Goal: Transaction & Acquisition: Purchase product/service

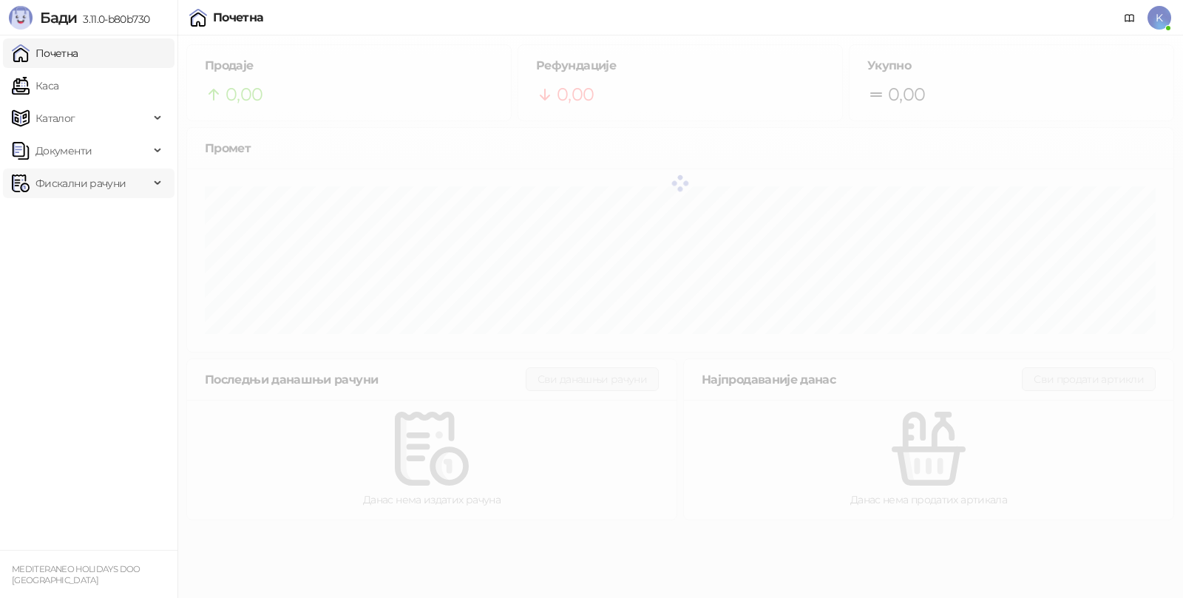
drag, startPoint x: 68, startPoint y: 174, endPoint x: 97, endPoint y: 224, distance: 57.9
click at [68, 174] on span "Фискални рачуни" at bounding box center [80, 184] width 90 height 30
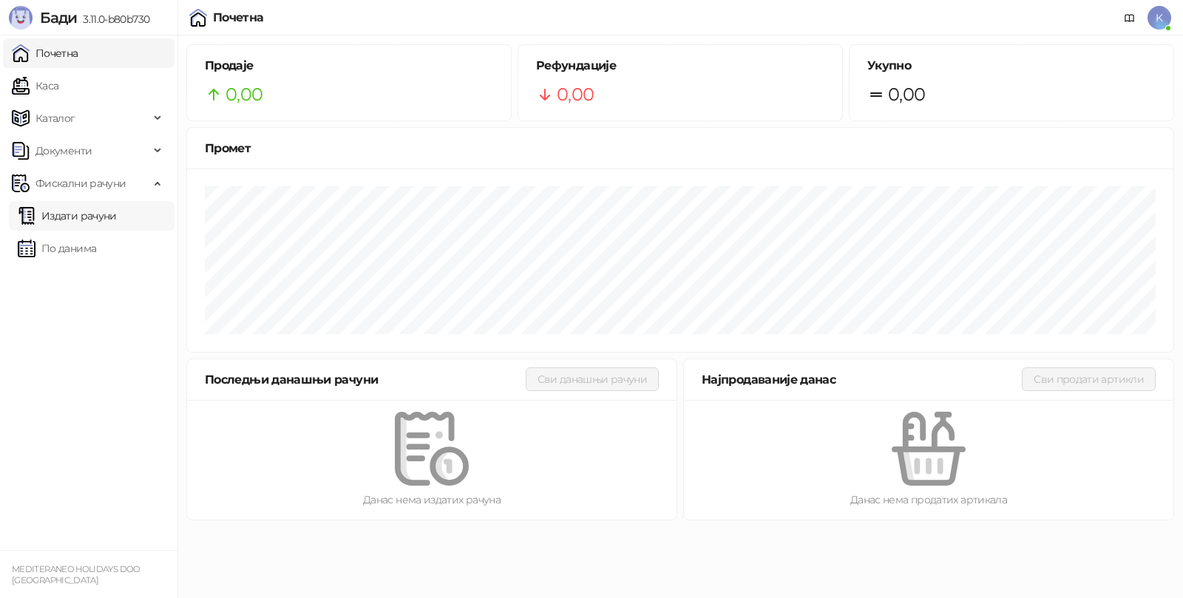
click at [88, 226] on link "Издати рачуни" at bounding box center [67, 216] width 99 height 30
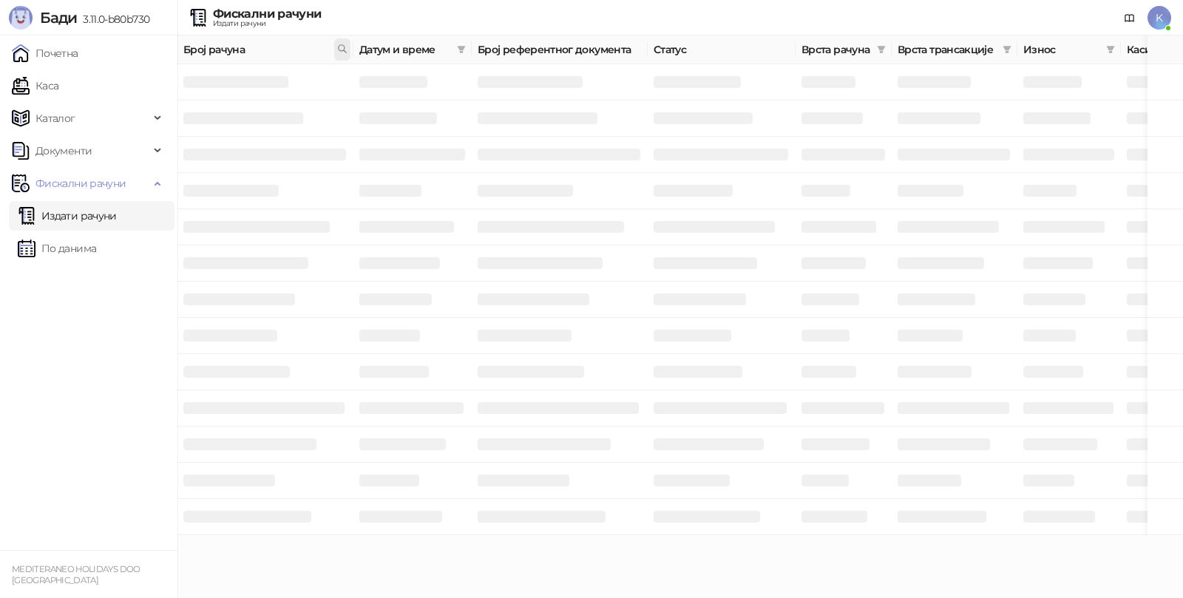
click at [338, 47] on icon at bounding box center [342, 49] width 10 height 10
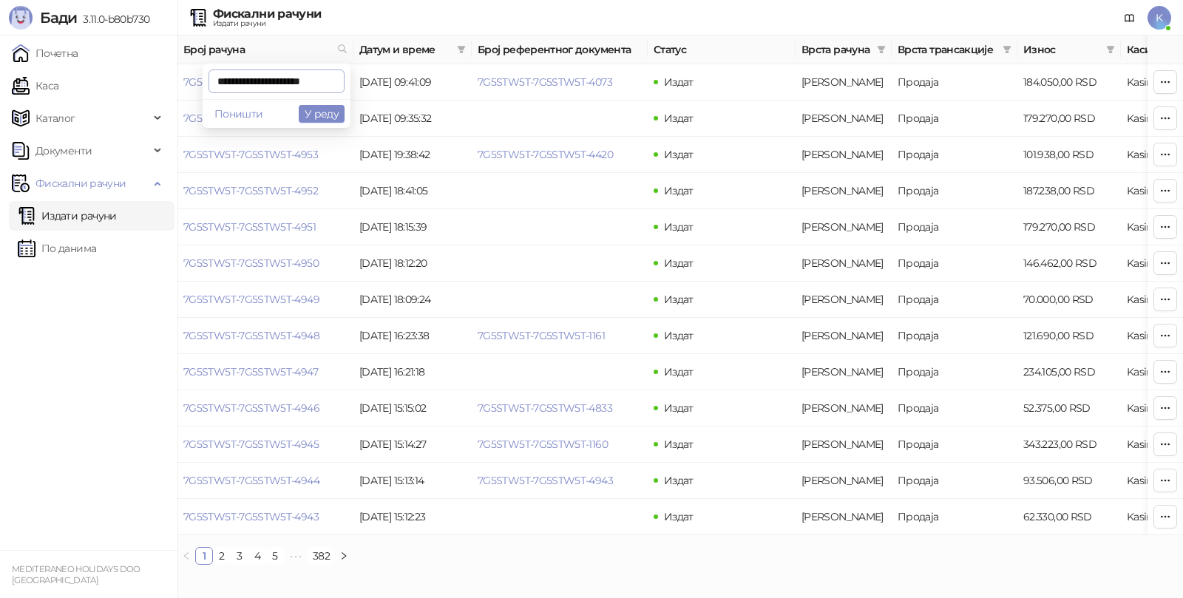
scroll to position [0, 5]
type input "**********"
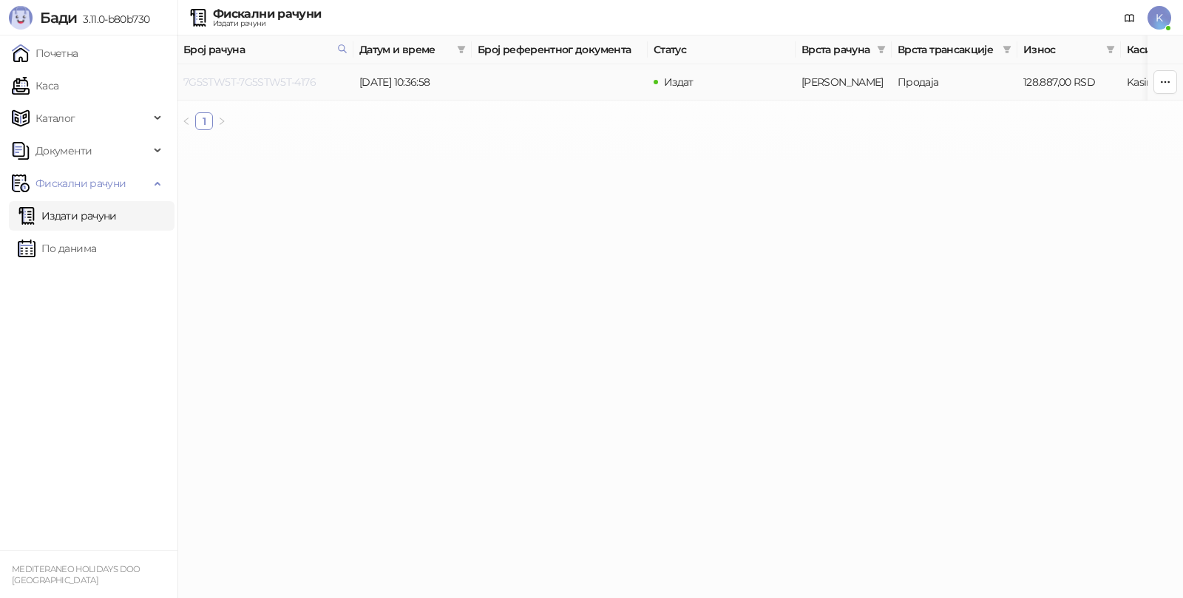
click at [272, 76] on link "7G5STW5T-7G5STW5T-4176" at bounding box center [249, 81] width 132 height 13
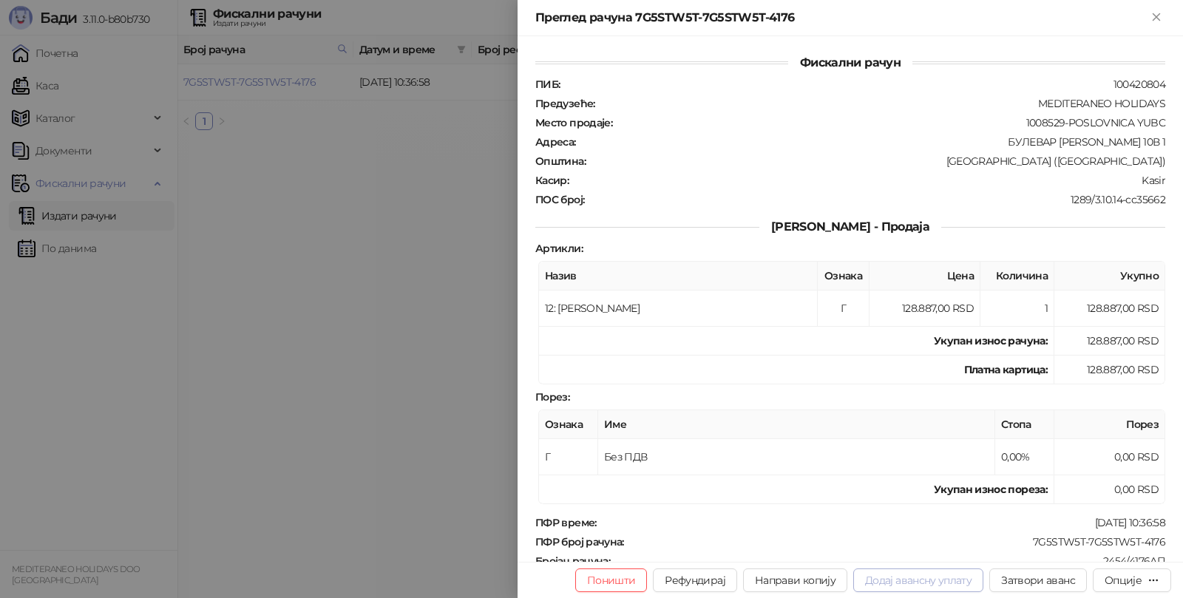
click at [882, 574] on button "Додај авансну уплату" at bounding box center [918, 580] width 130 height 24
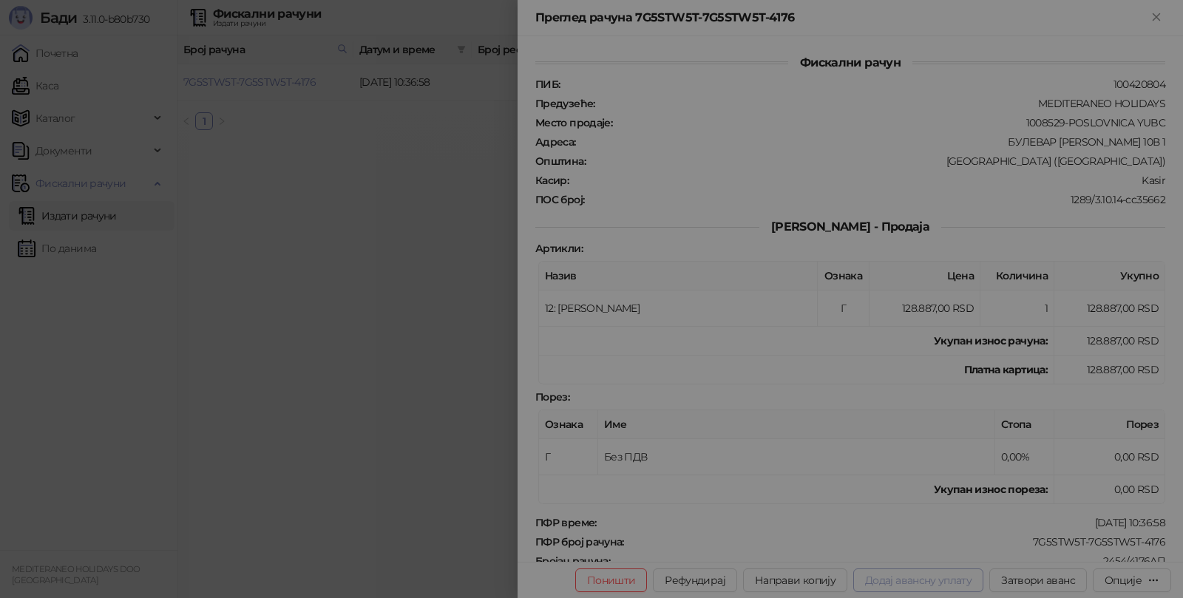
type input "**********"
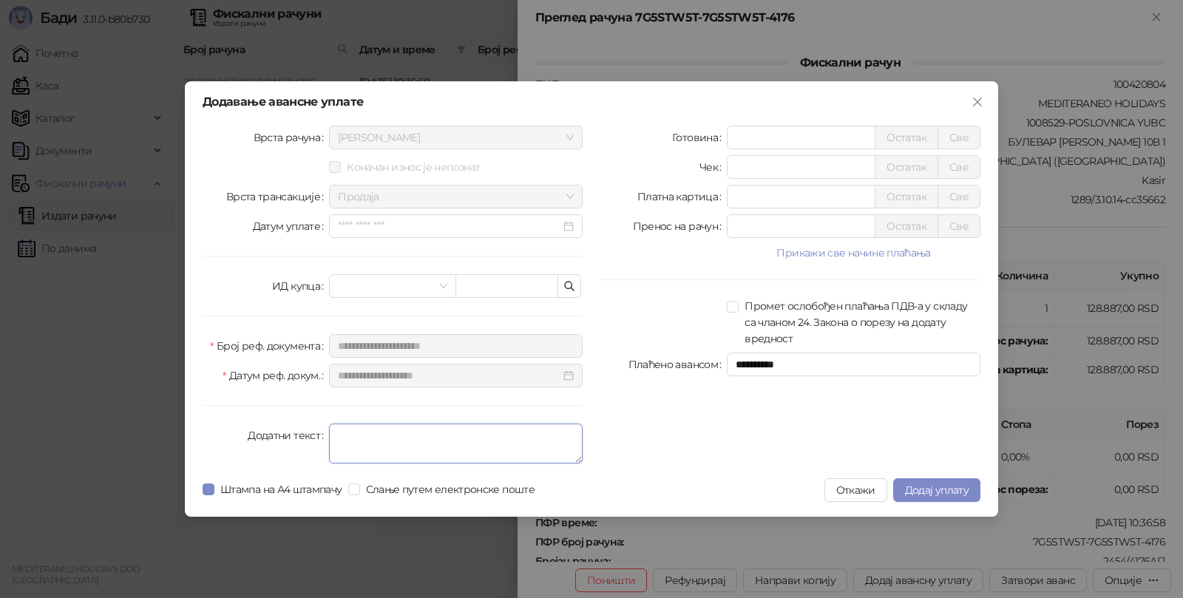
click at [469, 429] on textarea "Додатни текст" at bounding box center [456, 444] width 254 height 40
type textarea "*********"
click at [762, 191] on input "*" at bounding box center [800, 197] width 147 height 22
type input "*****"
click at [931, 488] on span "Додај уплату" at bounding box center [937, 489] width 64 height 13
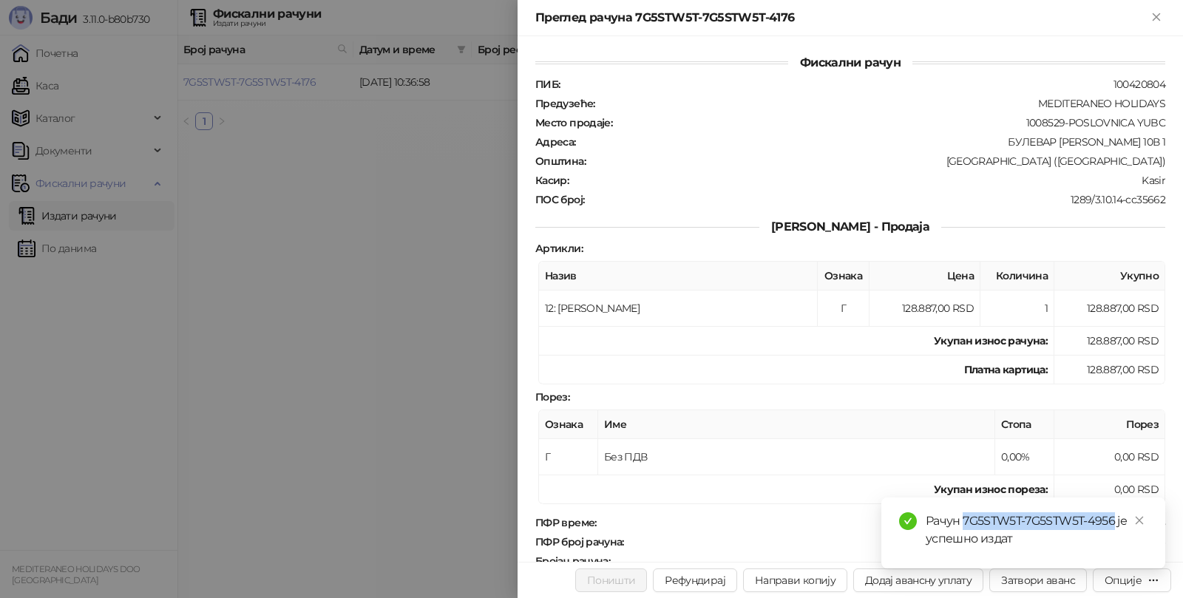
drag, startPoint x: 964, startPoint y: 522, endPoint x: 1113, endPoint y: 524, distance: 149.3
click at [1113, 524] on div "Рачун 7G5STW5T-7G5STW5T-4956 је успешно издат" at bounding box center [1036, 529] width 222 height 35
copy div "7G5STW5T-7G5STW5T-4956"
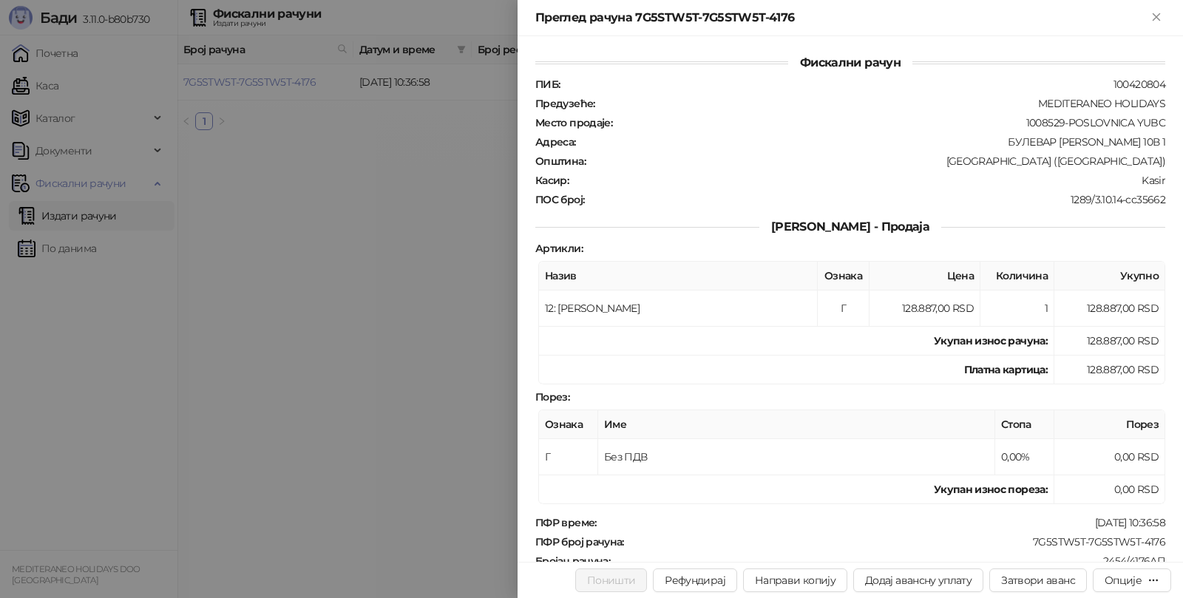
click at [97, 208] on div at bounding box center [591, 299] width 1183 height 598
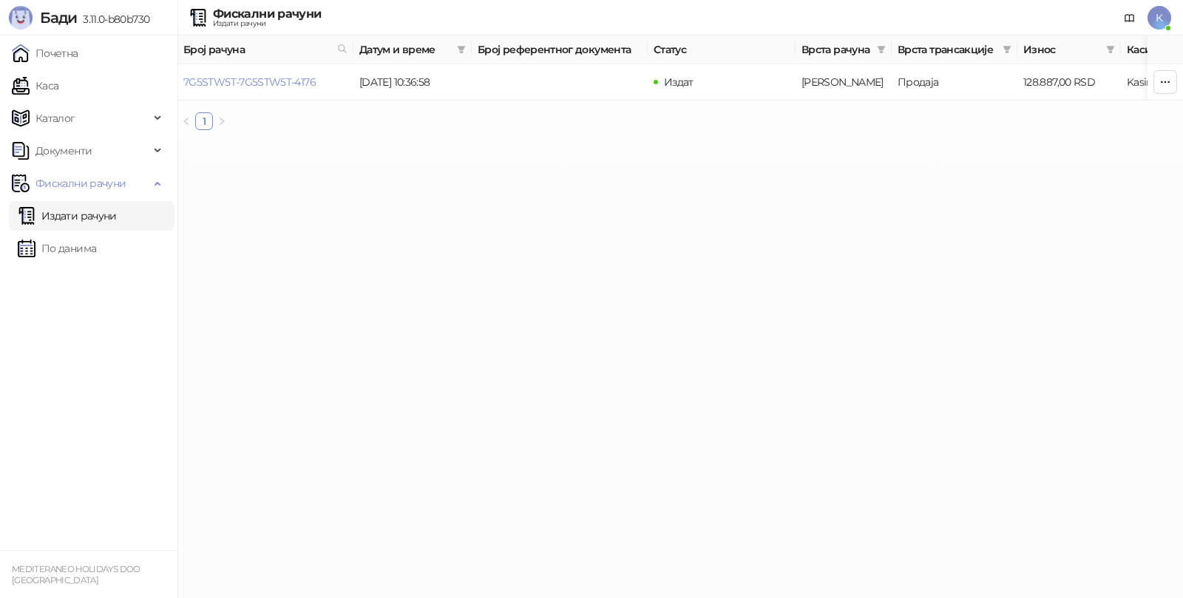
click at [97, 217] on link "Издати рачуни" at bounding box center [67, 216] width 99 height 30
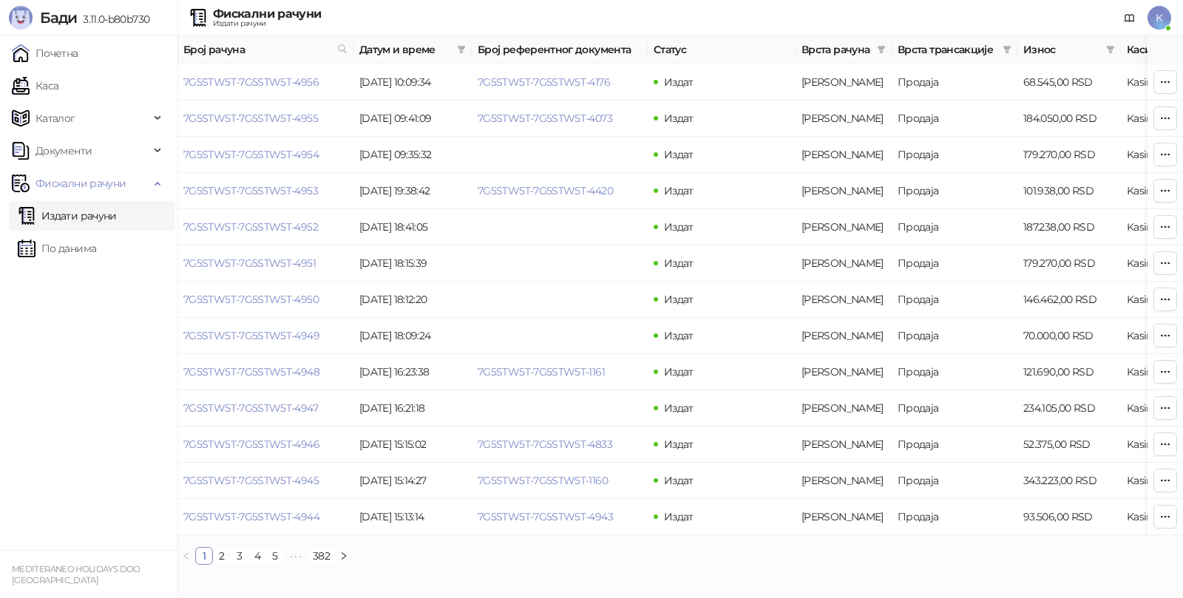
click at [94, 214] on link "Издати рачуни" at bounding box center [67, 216] width 99 height 30
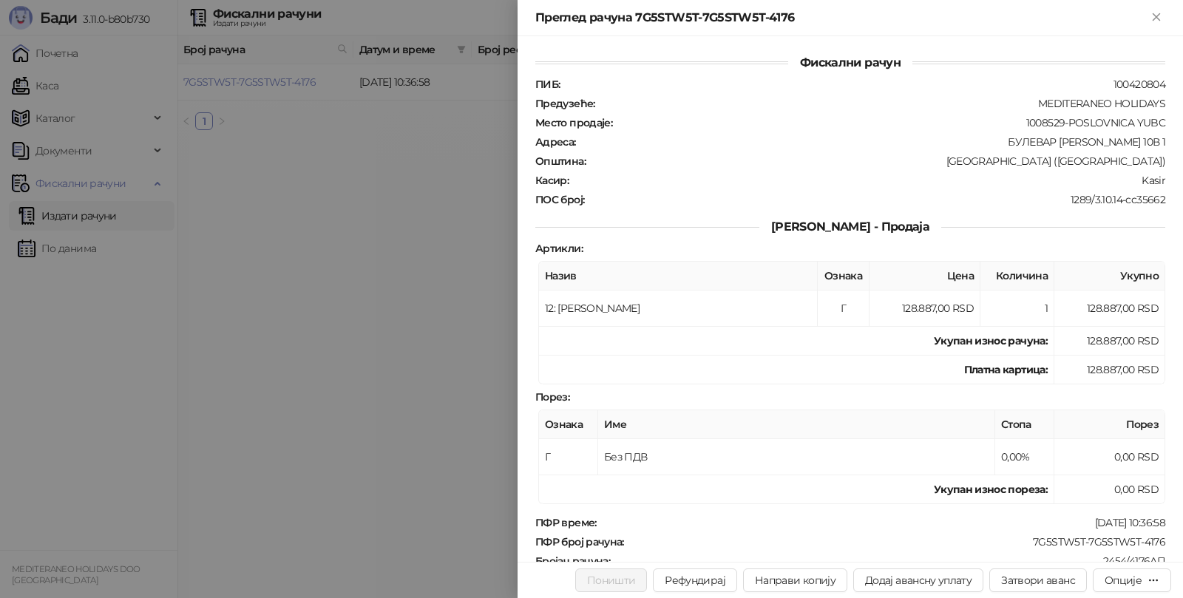
click at [66, 211] on div at bounding box center [591, 299] width 1183 height 598
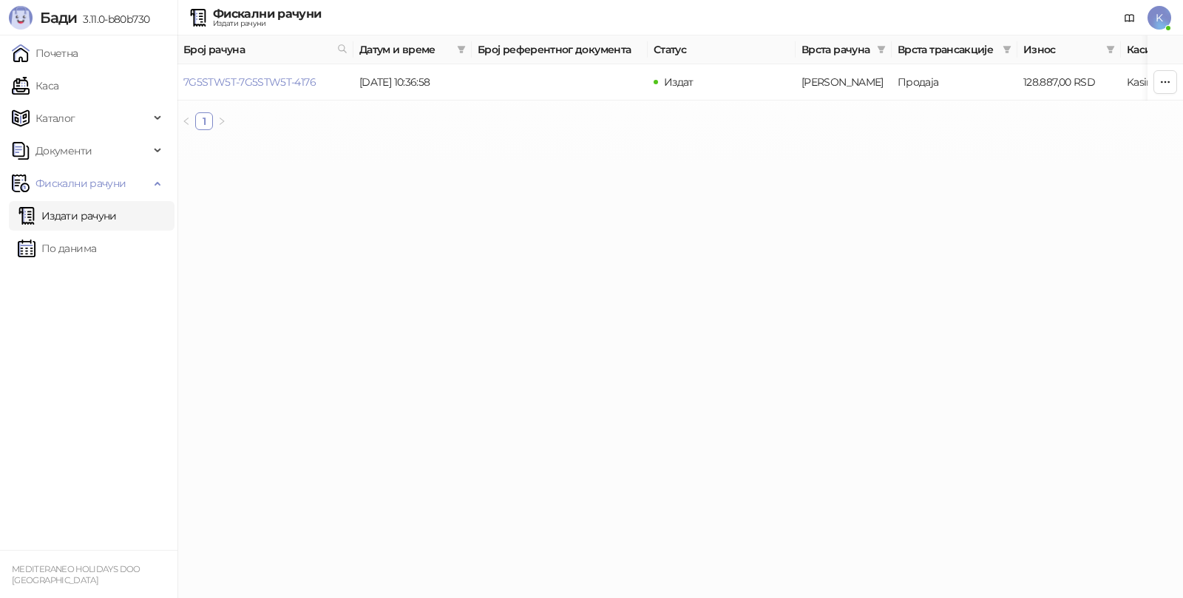
click at [92, 210] on link "Издати рачуни" at bounding box center [67, 216] width 99 height 30
click at [103, 224] on link "Издати рачуни" at bounding box center [67, 216] width 99 height 30
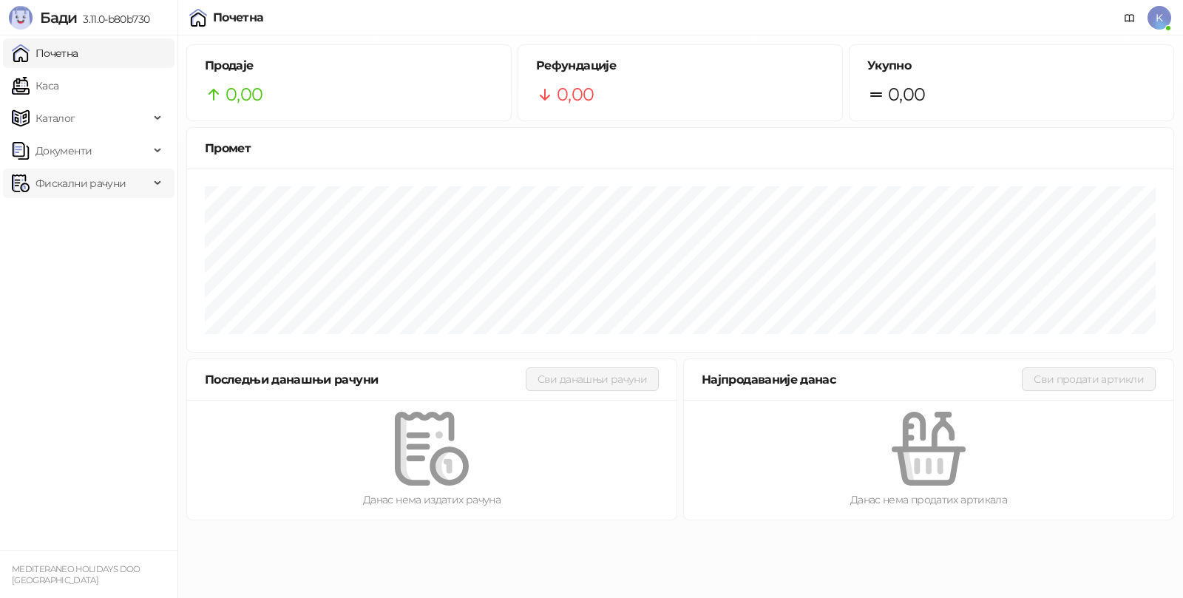
click at [78, 183] on span "Фискални рачуни" at bounding box center [80, 184] width 90 height 30
click at [74, 215] on link "Издати рачуни" at bounding box center [67, 216] width 99 height 30
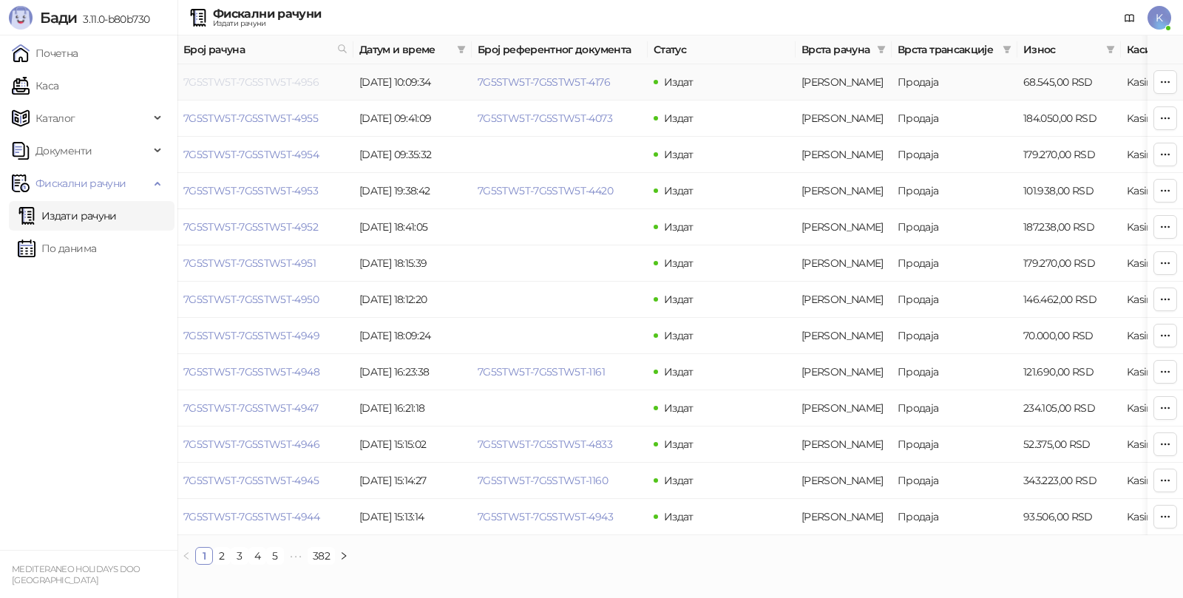
click at [275, 85] on link "7G5STW5T-7G5STW5T-4956" at bounding box center [250, 81] width 135 height 13
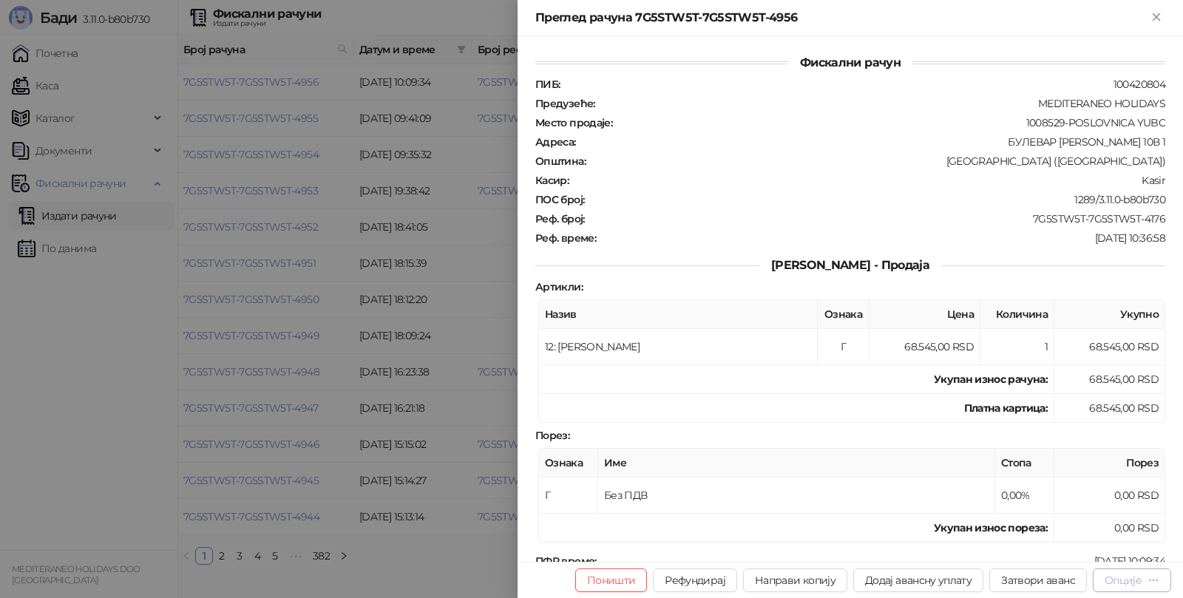
click at [1138, 579] on div "Опције" at bounding box center [1122, 580] width 37 height 13
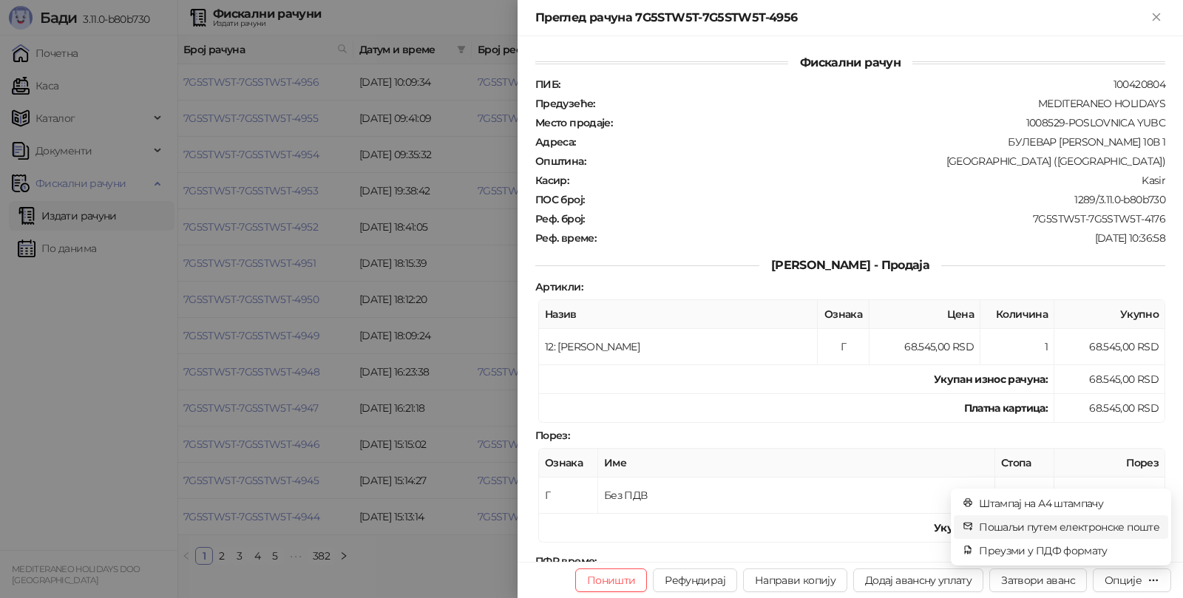
click at [1006, 526] on span "Пошаљи путем електронске поште" at bounding box center [1069, 527] width 180 height 16
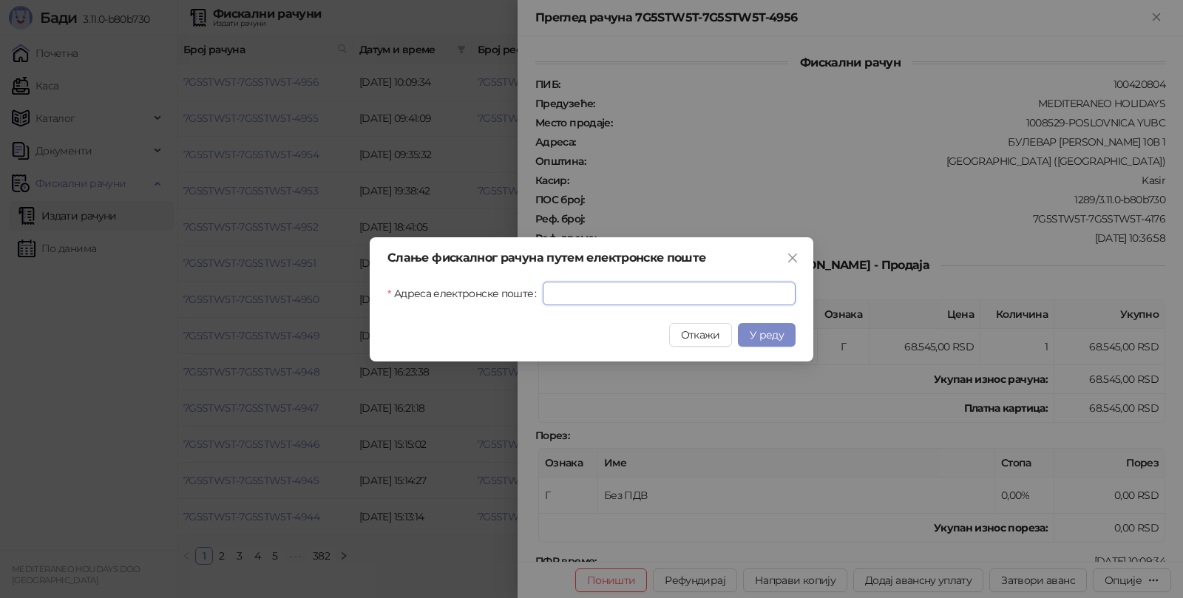
click at [646, 290] on input "Адреса електронске поште" at bounding box center [669, 294] width 253 height 24
paste input "**********"
type input "**********"
click at [740, 335] on button "У реду" at bounding box center [767, 335] width 58 height 24
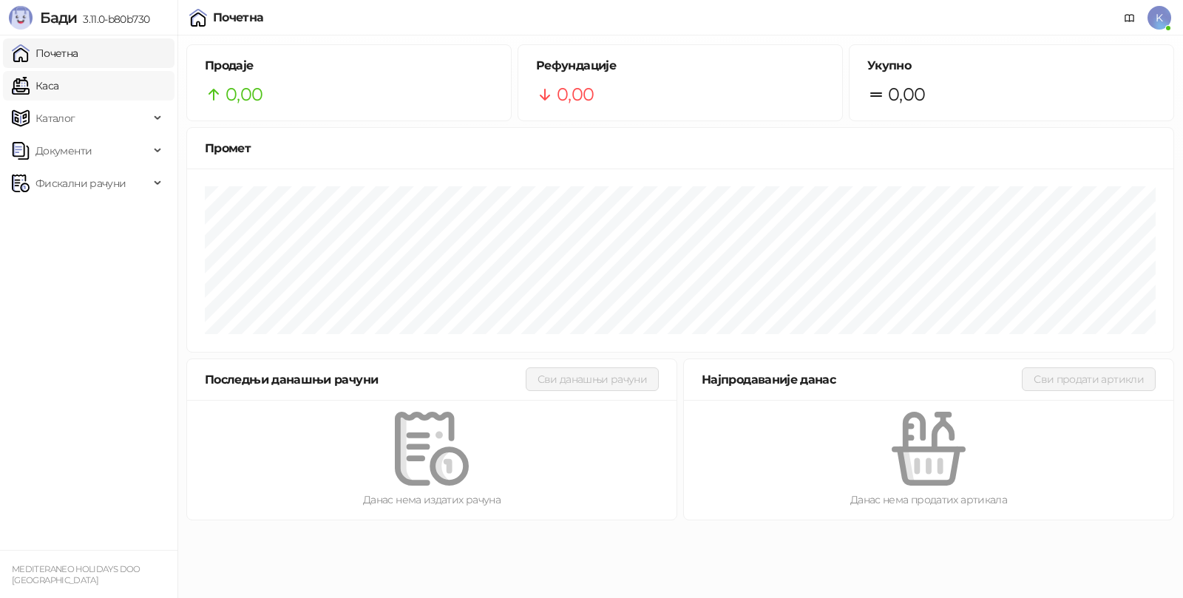
click at [58, 85] on link "Каса" at bounding box center [35, 86] width 47 height 30
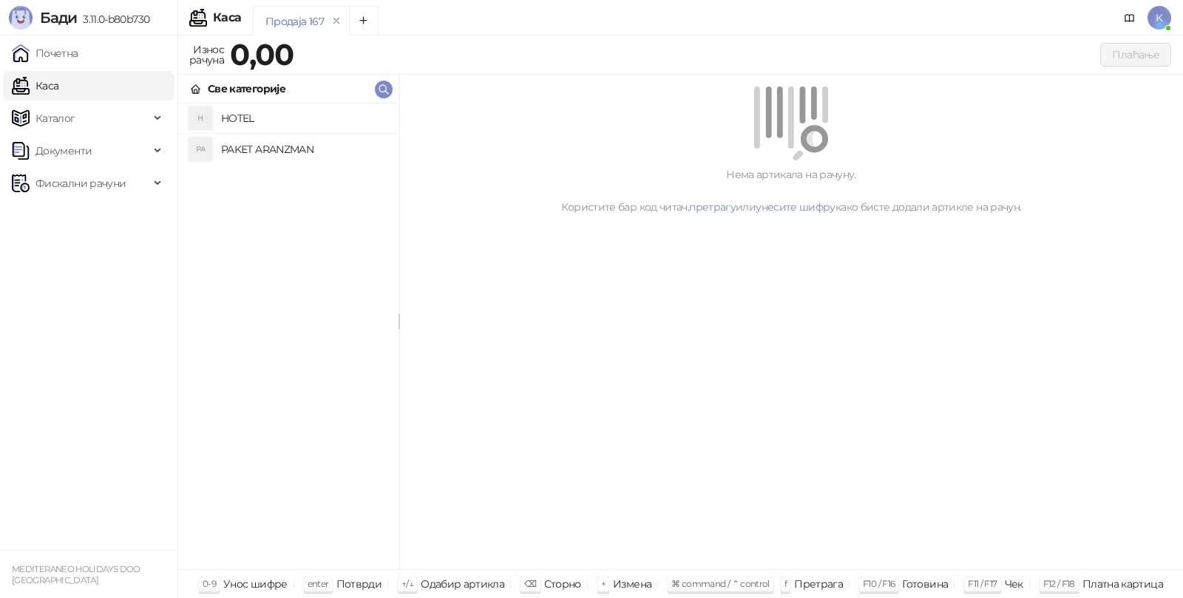
click at [265, 153] on h4 "PAKET ARANZMAN" at bounding box center [304, 149] width 166 height 24
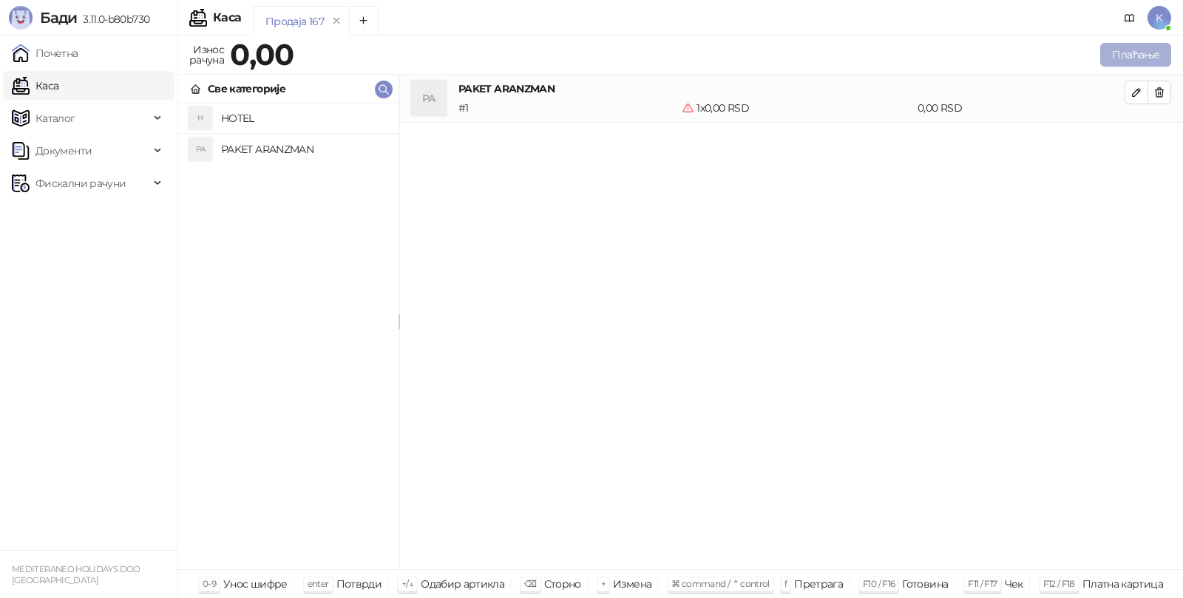
click at [1112, 50] on button "Плаћање" at bounding box center [1135, 55] width 71 height 24
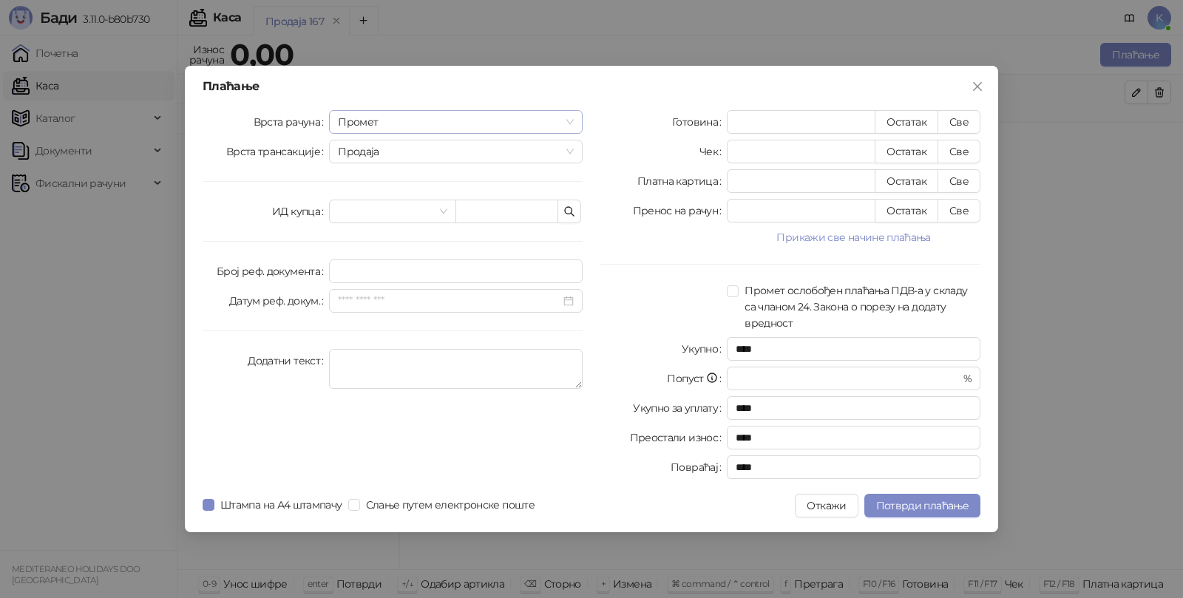
click at [373, 117] on span "Промет" at bounding box center [456, 122] width 236 height 22
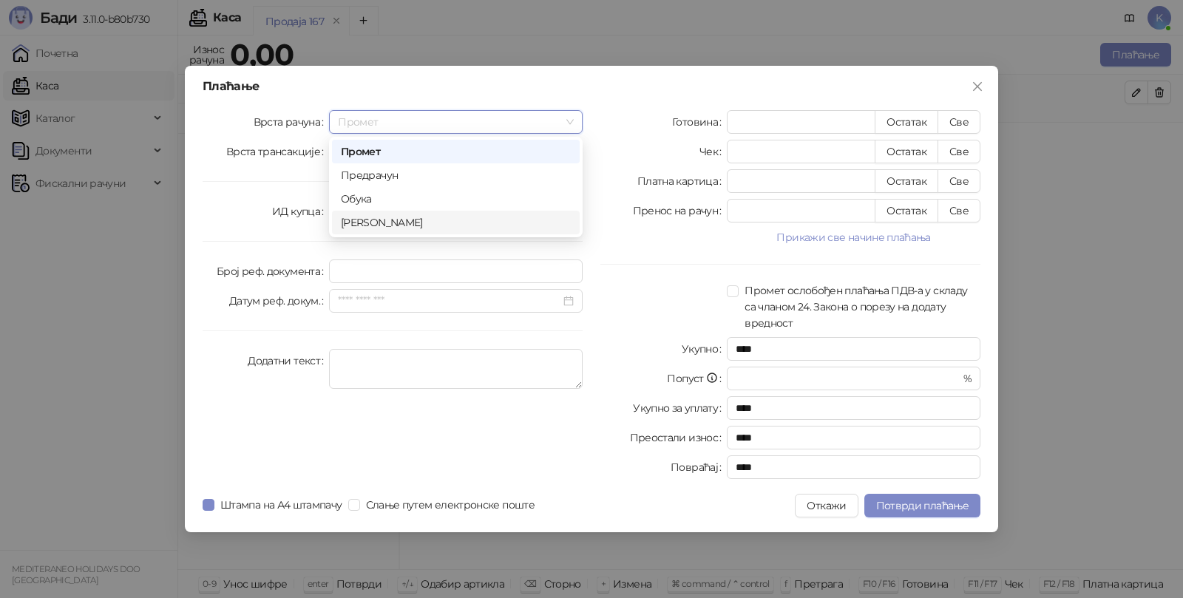
click at [377, 222] on div "[PERSON_NAME]" at bounding box center [456, 222] width 230 height 16
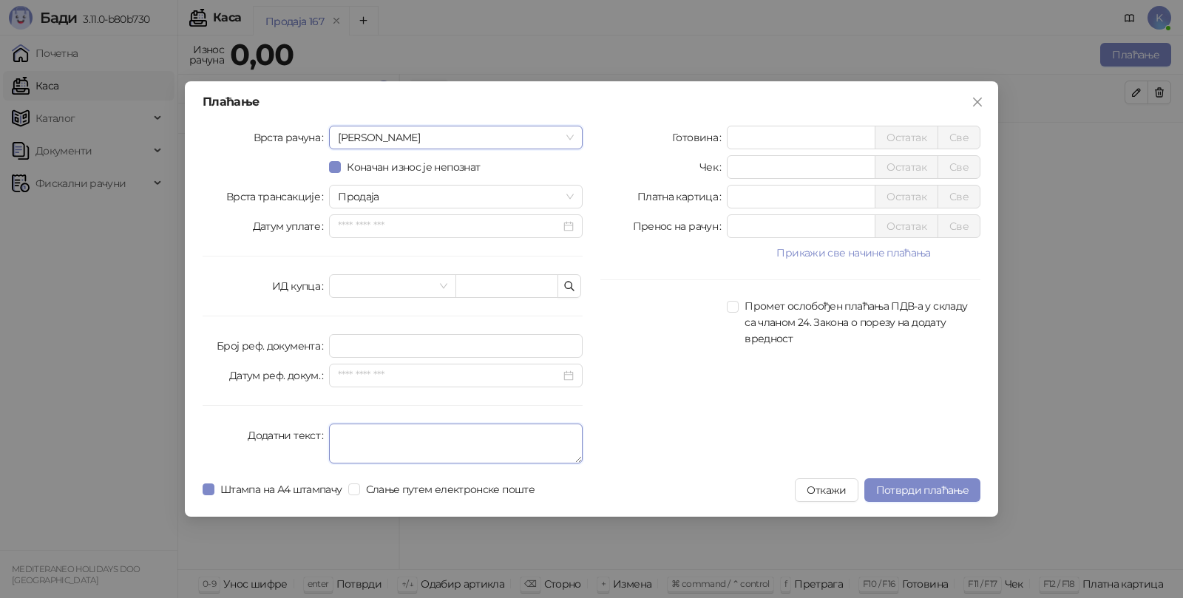
click at [375, 433] on textarea "Додатни текст" at bounding box center [456, 444] width 254 height 40
type textarea "*********"
click at [753, 135] on input "*" at bounding box center [800, 137] width 147 height 22
type input "******"
click at [931, 483] on button "Потврди плаћање" at bounding box center [922, 490] width 116 height 24
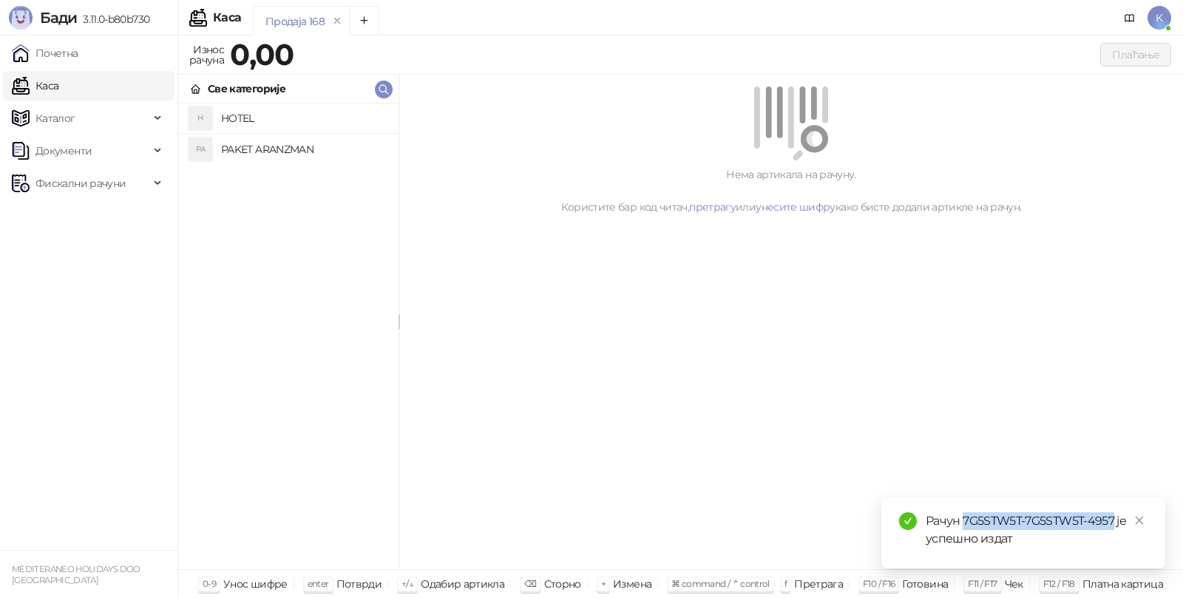
drag, startPoint x: 963, startPoint y: 517, endPoint x: 1115, endPoint y: 517, distance: 151.5
click at [1115, 517] on div "Рачун 7G5STW5T-7G5STW5T-4957 је успешно издат" at bounding box center [1036, 529] width 222 height 35
copy div "7G5STW5T-7G5STW5T-4957"
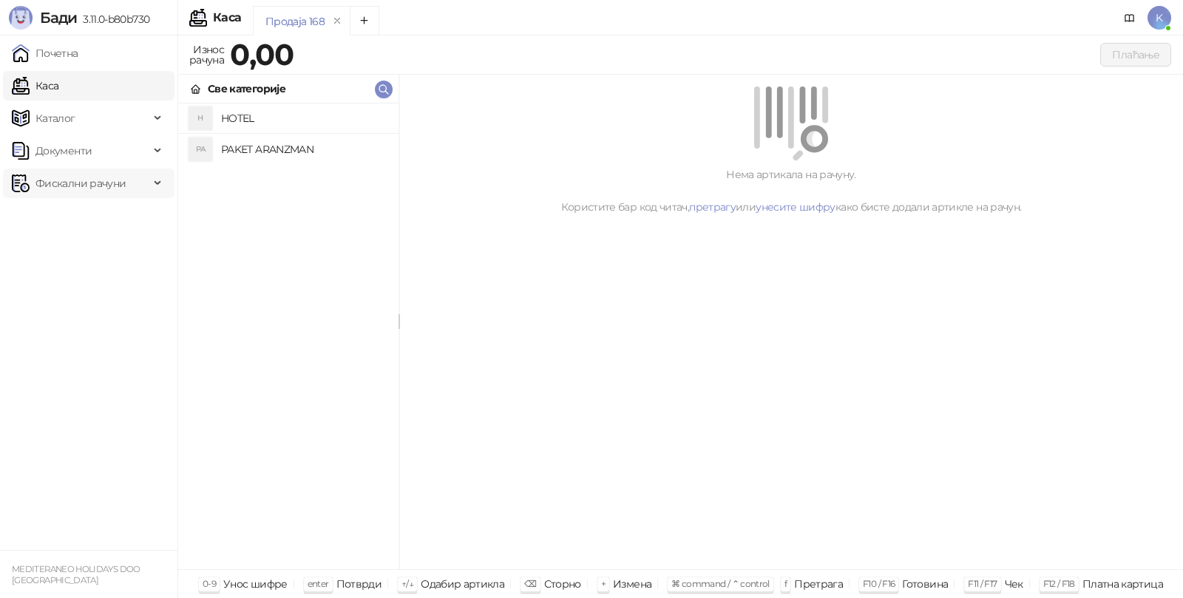
click at [115, 183] on span "Фискални рачуни" at bounding box center [80, 184] width 90 height 30
click at [72, 222] on link "Издати рачуни" at bounding box center [67, 216] width 99 height 30
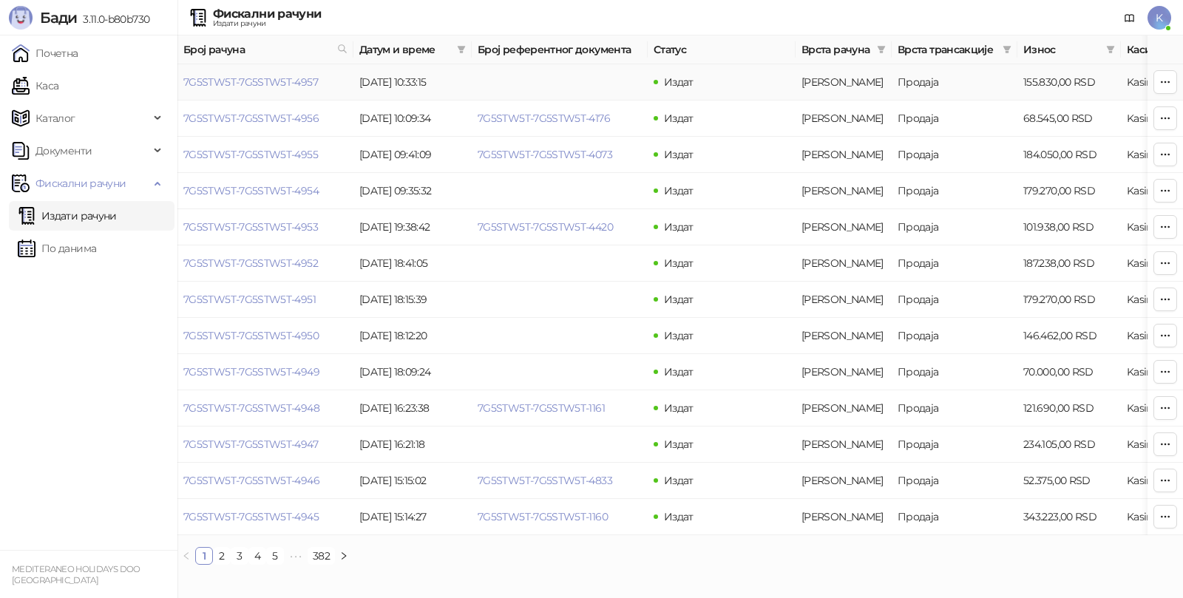
click at [248, 75] on td "7G5STW5T-7G5STW5T-4957" at bounding box center [265, 82] width 176 height 36
click at [248, 77] on link "7G5STW5T-7G5STW5T-4957" at bounding box center [250, 81] width 135 height 13
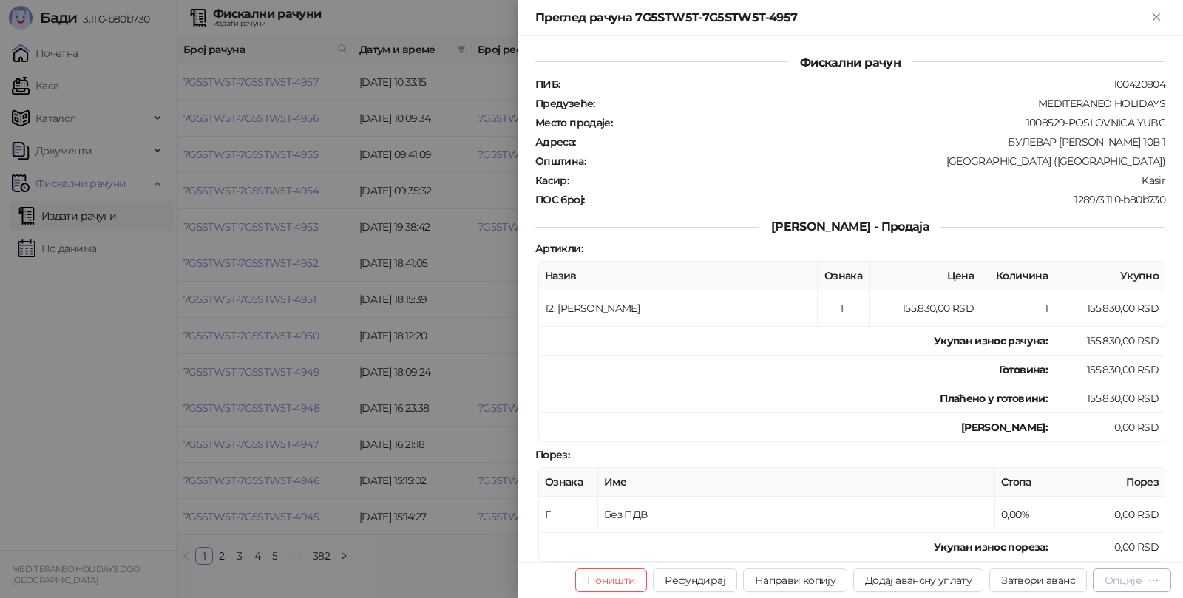
click at [1129, 578] on div "Опције" at bounding box center [1122, 580] width 37 height 13
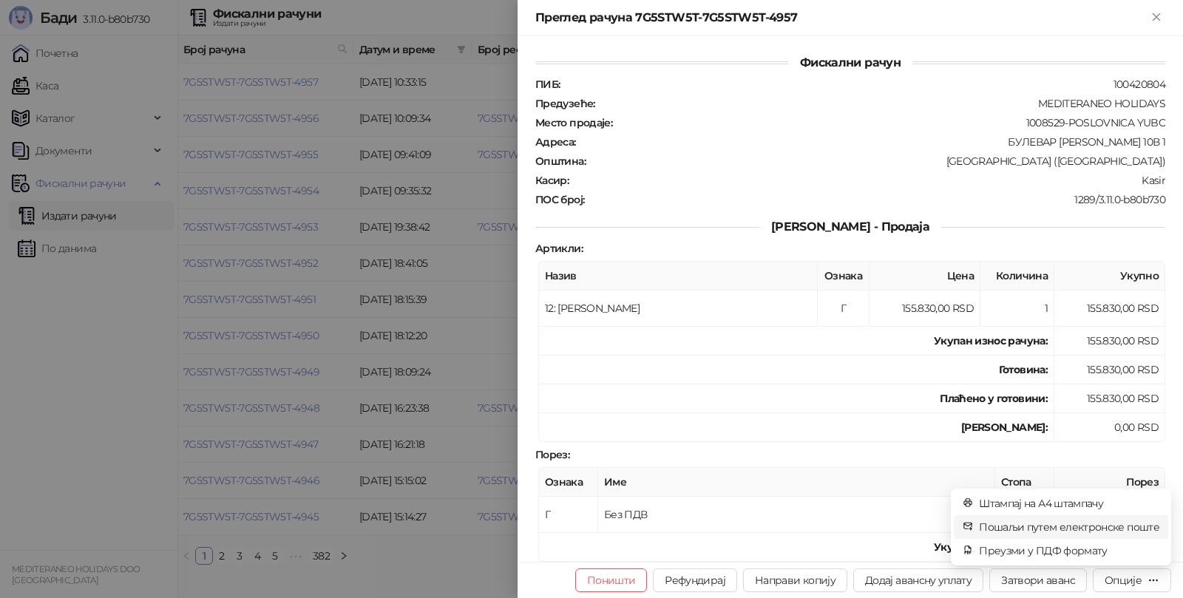
click at [1052, 523] on span "Пошаљи путем електронске поште" at bounding box center [1069, 527] width 180 height 16
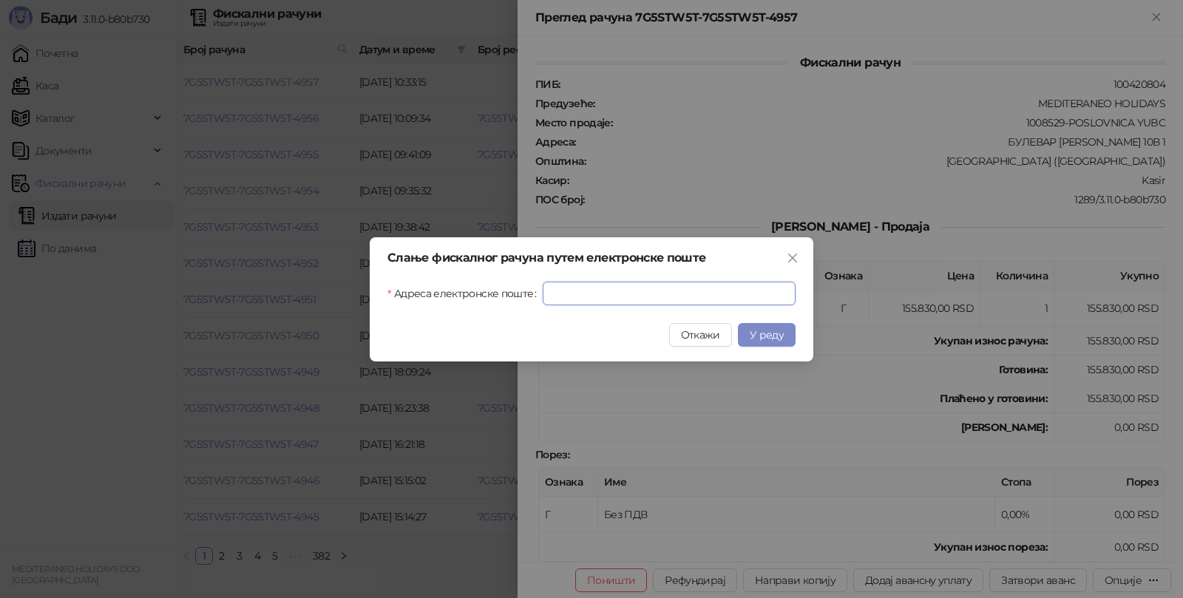
click at [679, 296] on input "Адреса електронске поште" at bounding box center [669, 294] width 253 height 24
paste input "**********"
type input "**********"
click at [782, 335] on span "У реду" at bounding box center [766, 334] width 34 height 13
